Goal: Task Accomplishment & Management: Manage account settings

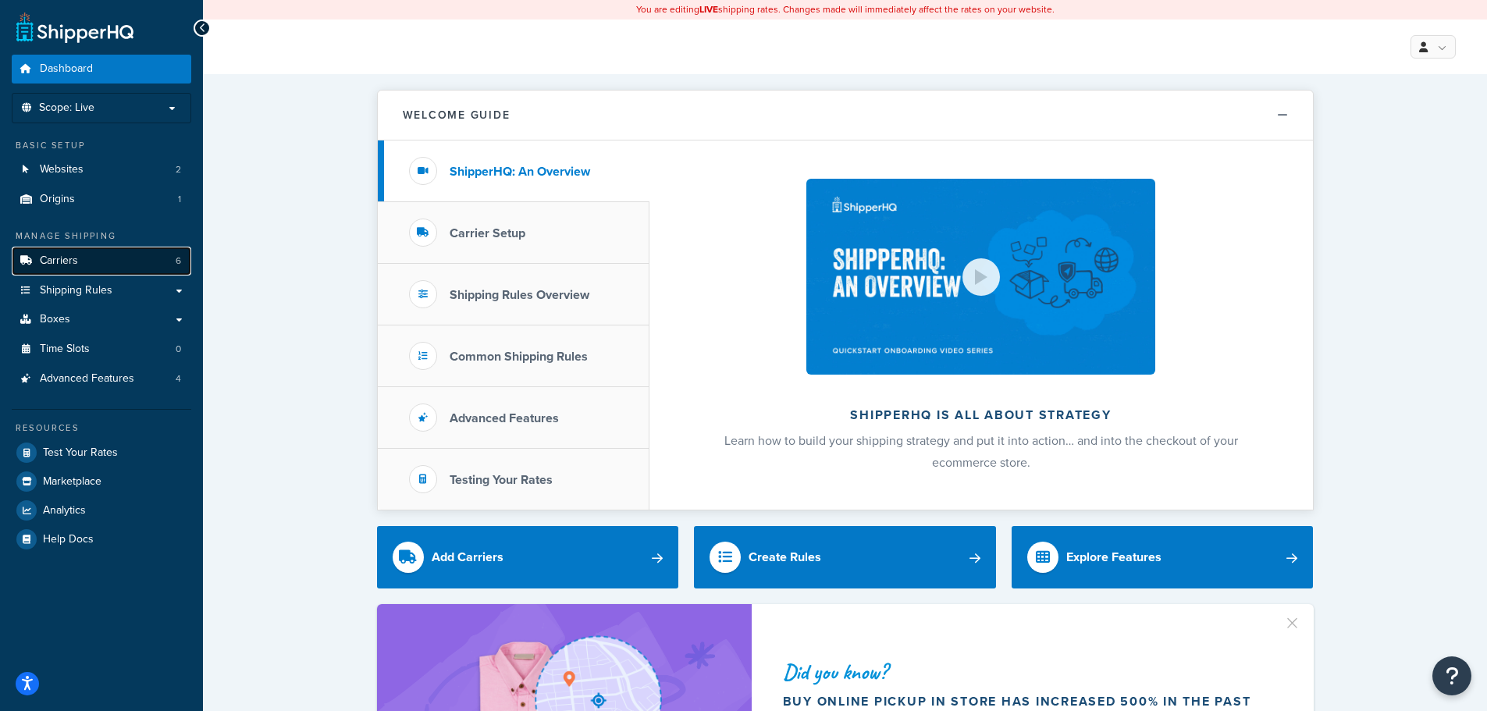
click at [76, 264] on span "Carriers" at bounding box center [59, 260] width 38 height 13
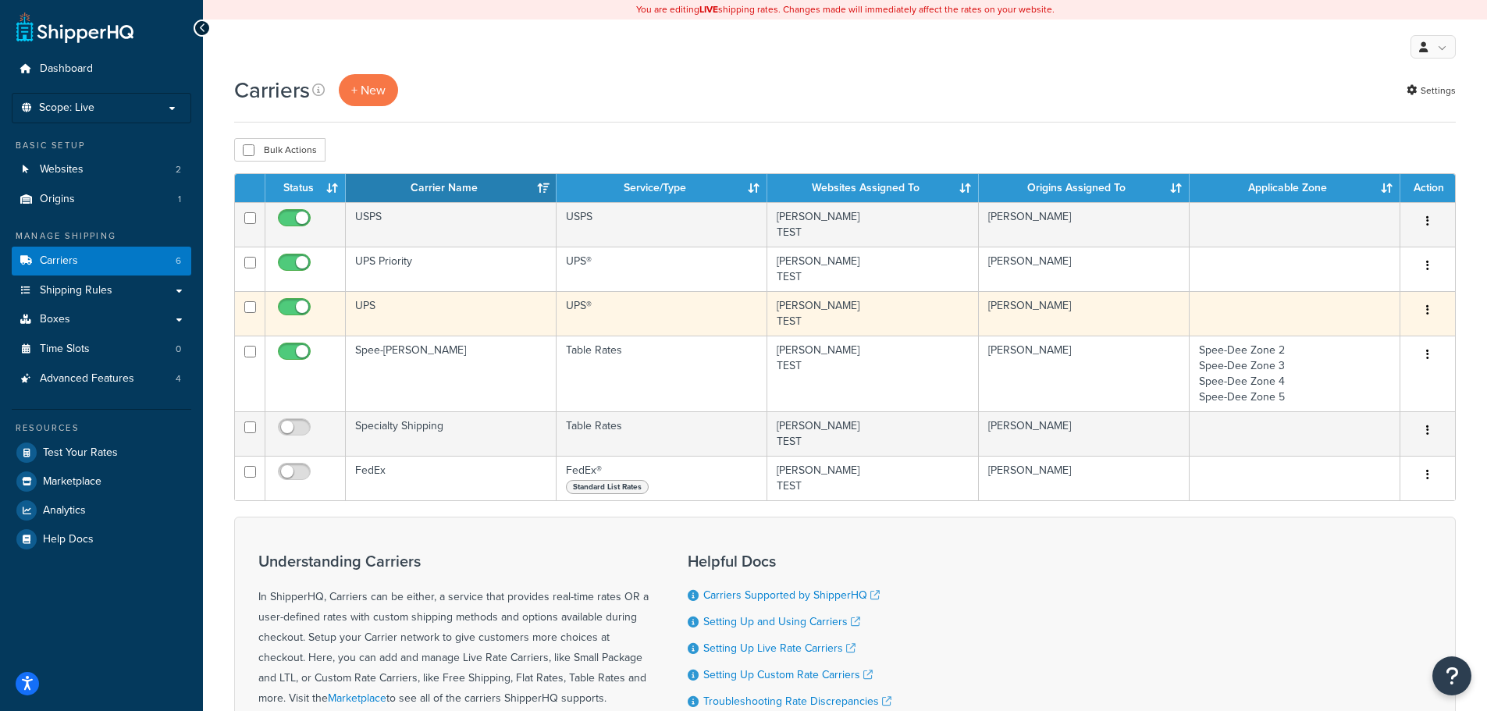
click at [431, 315] on td "UPS" at bounding box center [451, 313] width 211 height 44
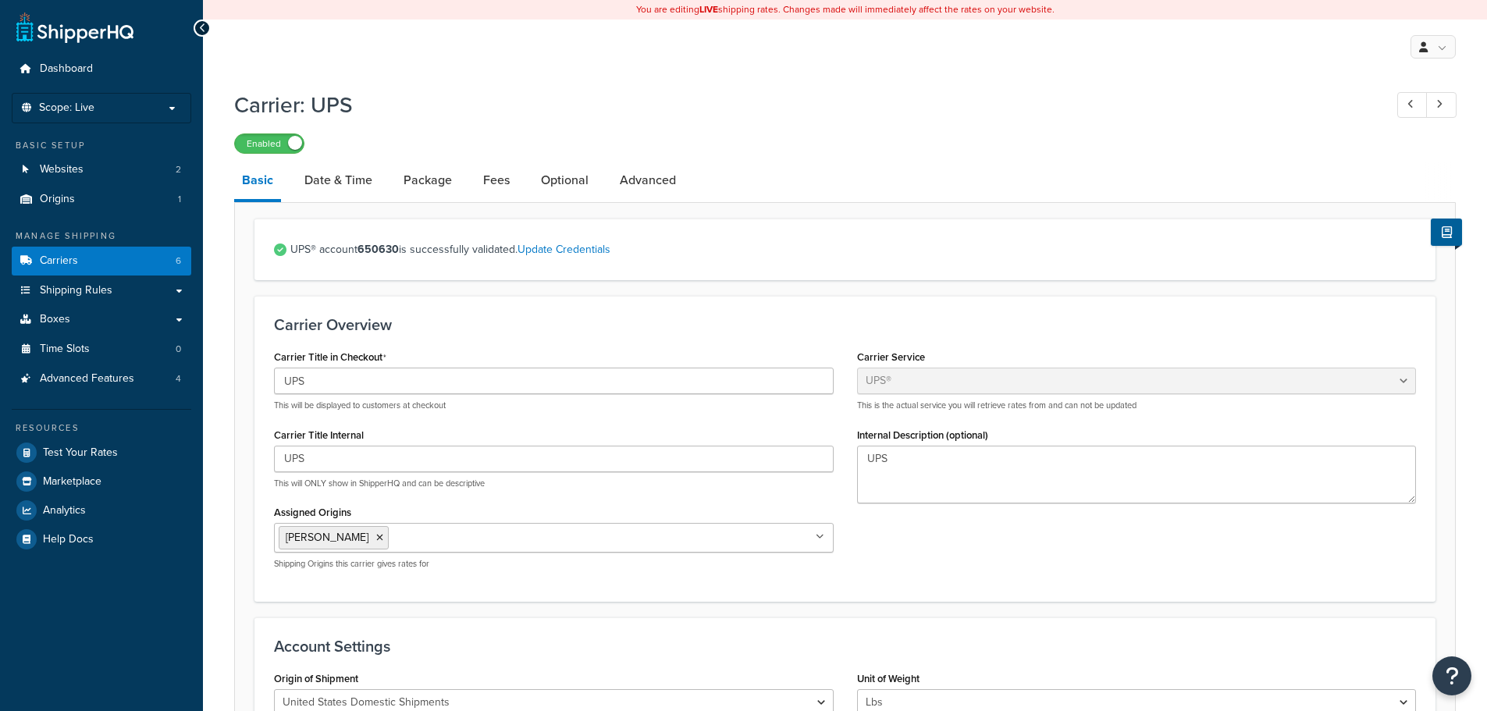
select select "ups"
select select "01"
click at [335, 173] on link "Date & Time" at bounding box center [339, 180] width 84 height 37
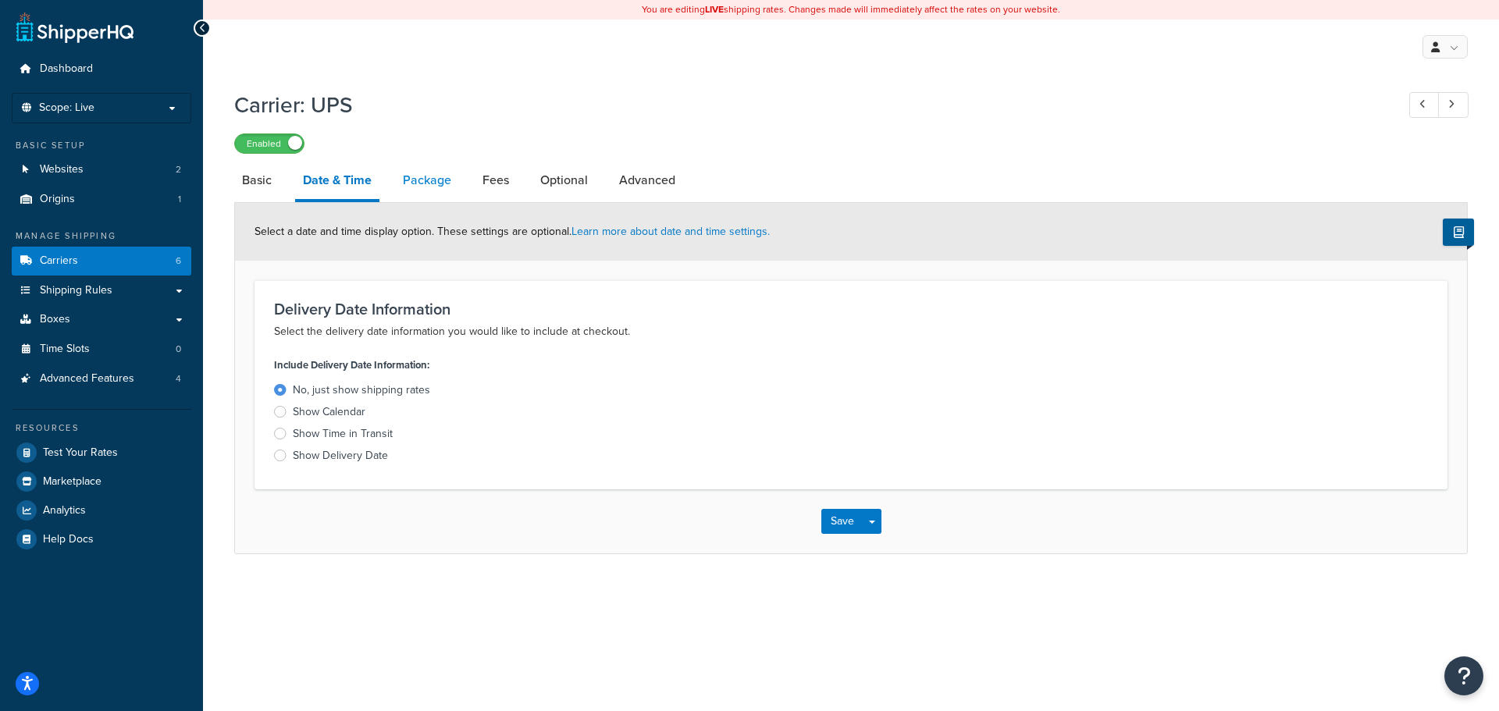
click at [413, 186] on link "Package" at bounding box center [427, 180] width 64 height 37
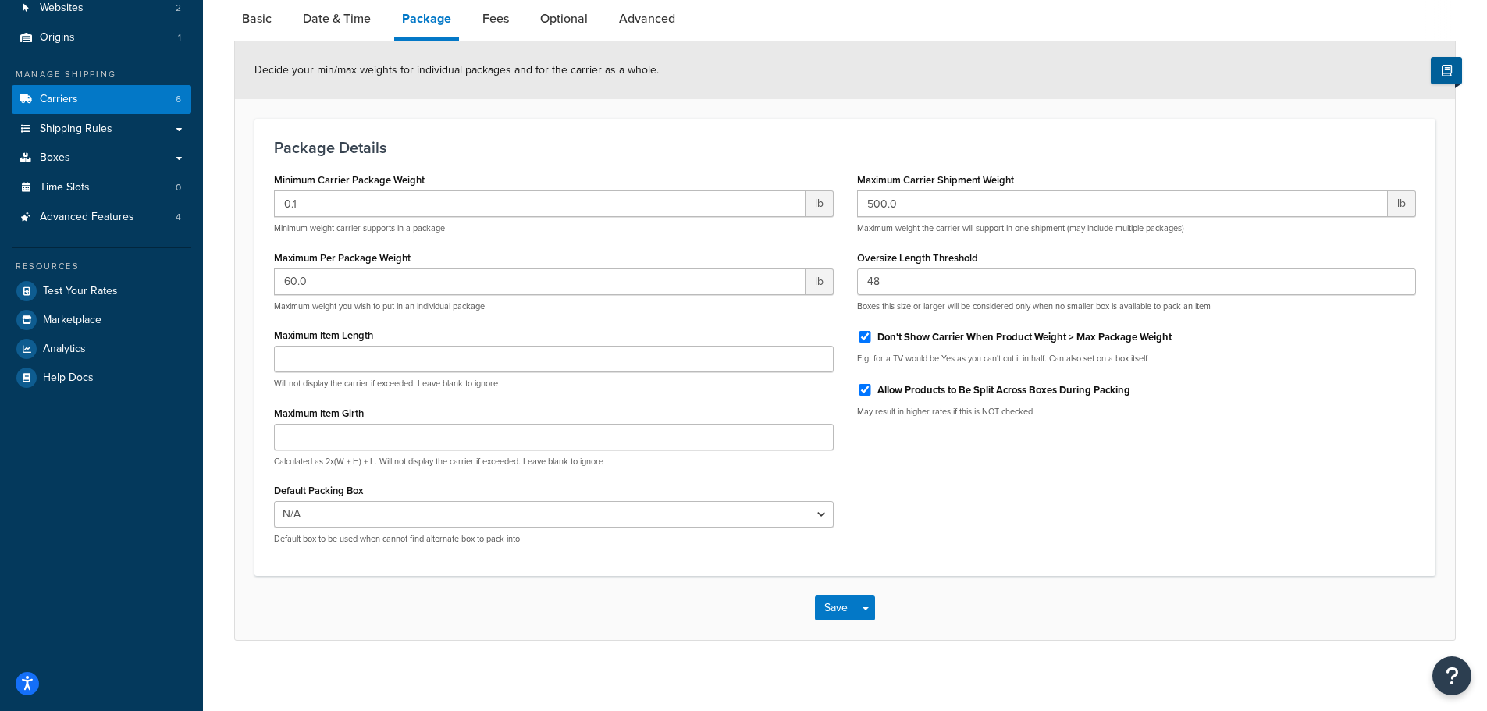
scroll to position [169, 0]
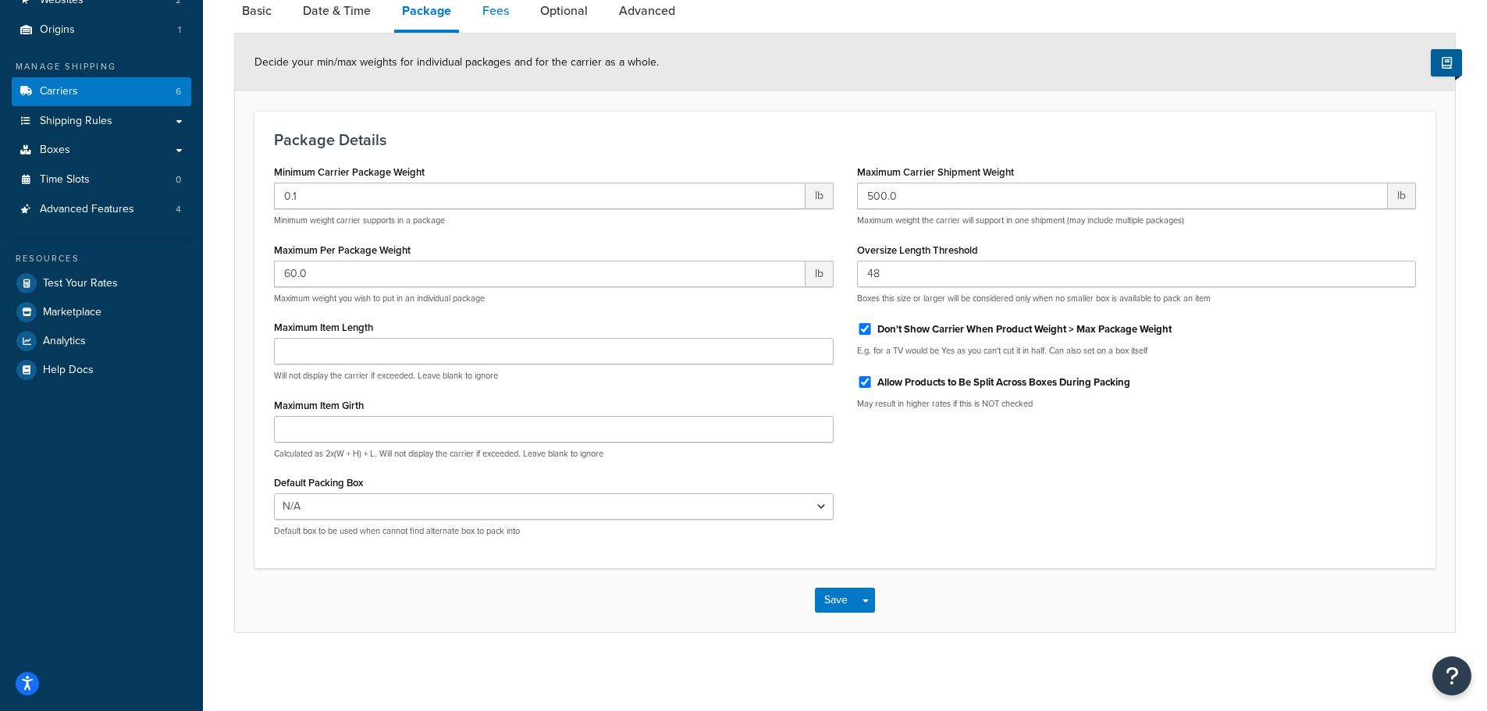
click at [494, 11] on link "Fees" at bounding box center [496, 10] width 42 height 37
select select "package"
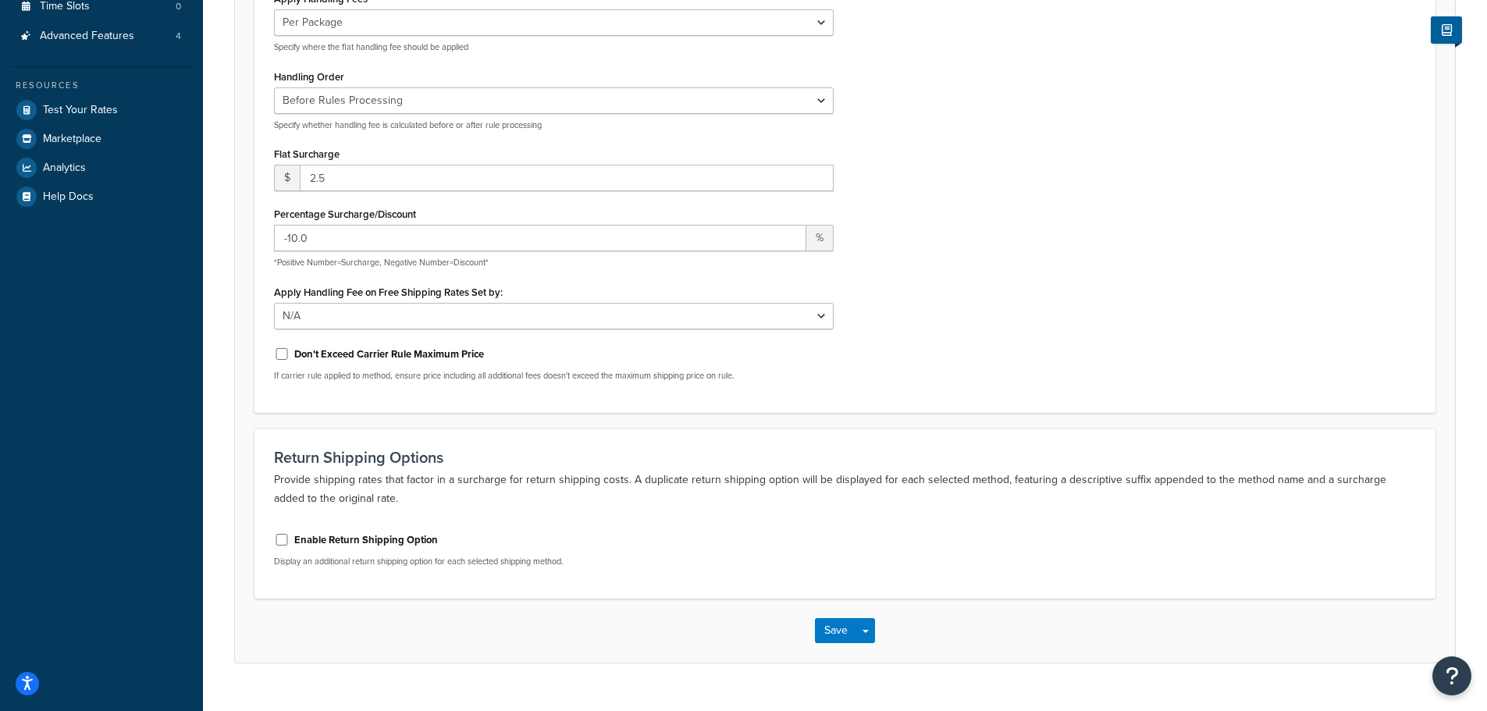
scroll to position [373, 0]
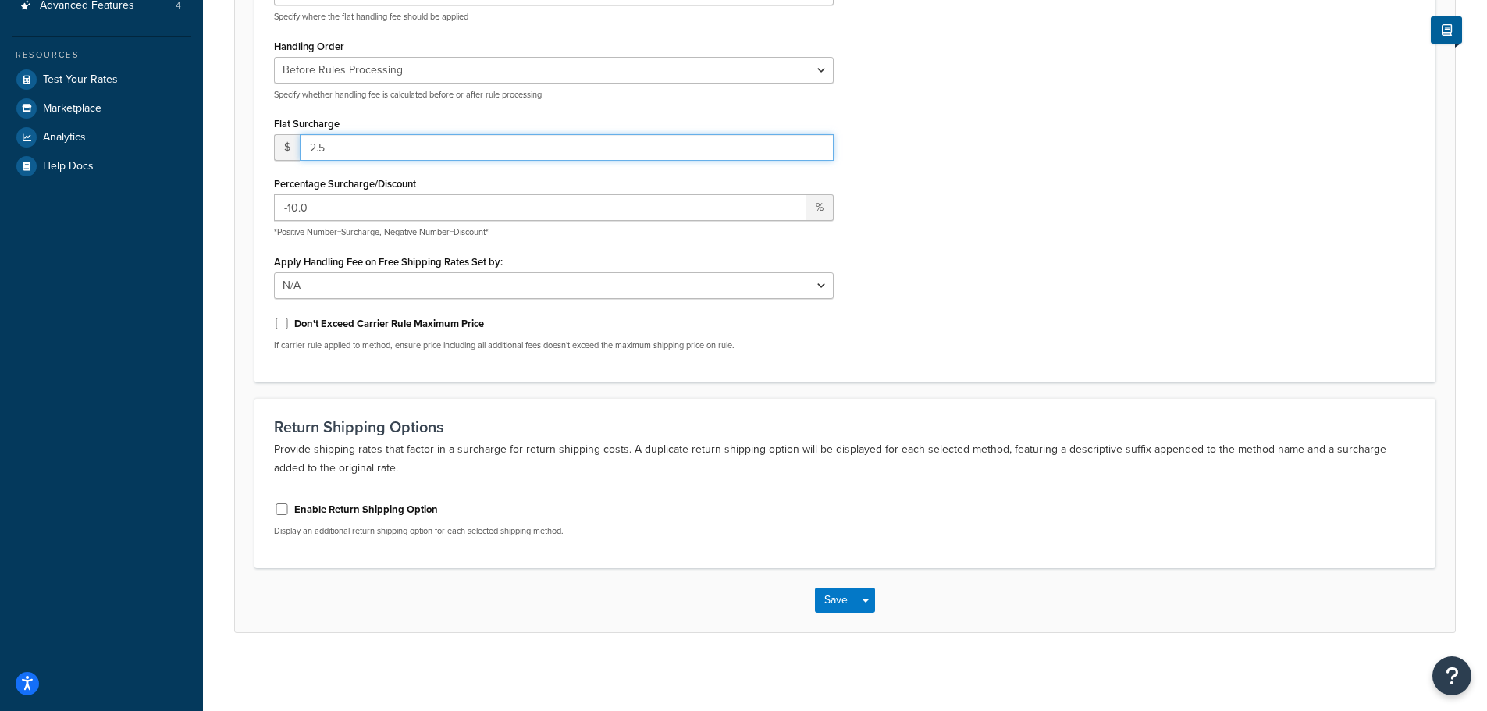
drag, startPoint x: 344, startPoint y: 148, endPoint x: 306, endPoint y: 151, distance: 38.4
click at [306, 151] on input "2.5" at bounding box center [567, 147] width 534 height 27
type input "3"
